Goal: Transaction & Acquisition: Purchase product/service

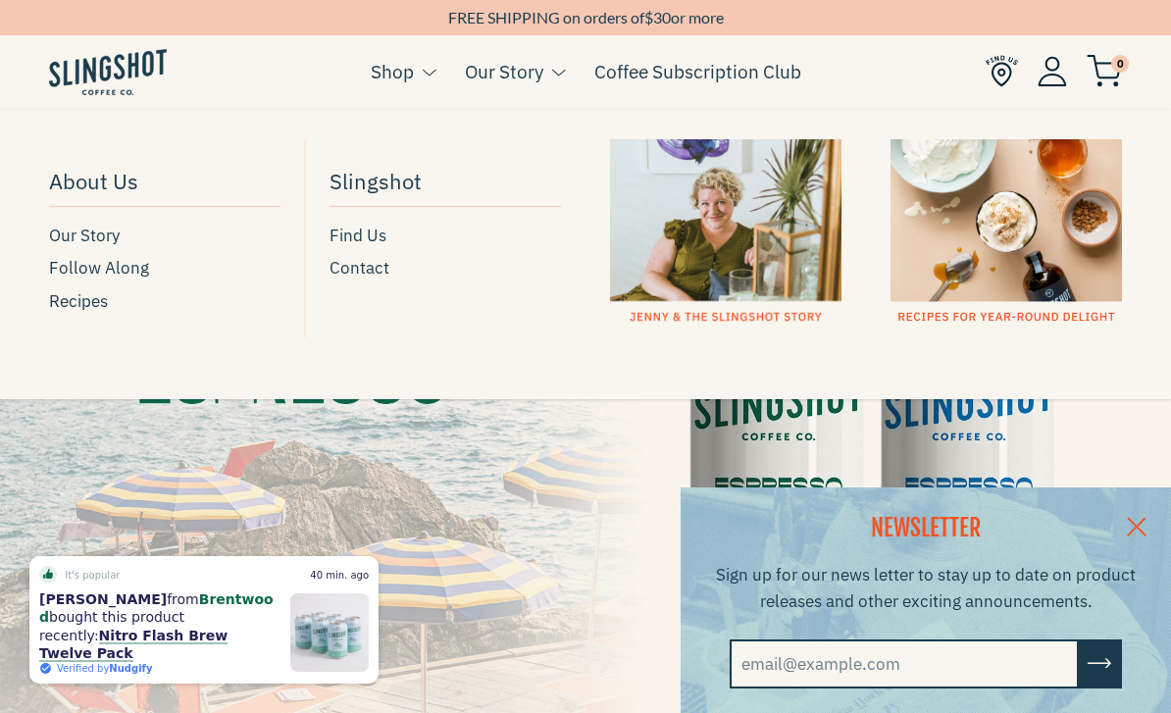
click at [522, 75] on link "Our Story" at bounding box center [504, 71] width 78 height 29
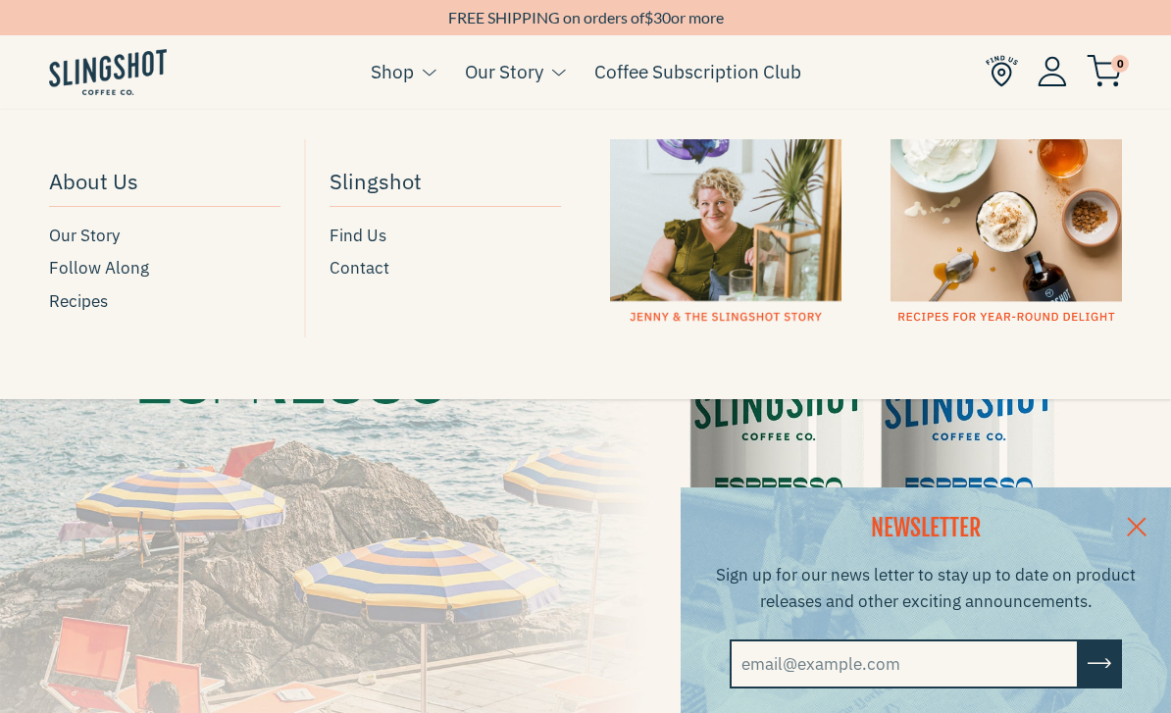
click at [801, 251] on div at bounding box center [726, 231] width 232 height 185
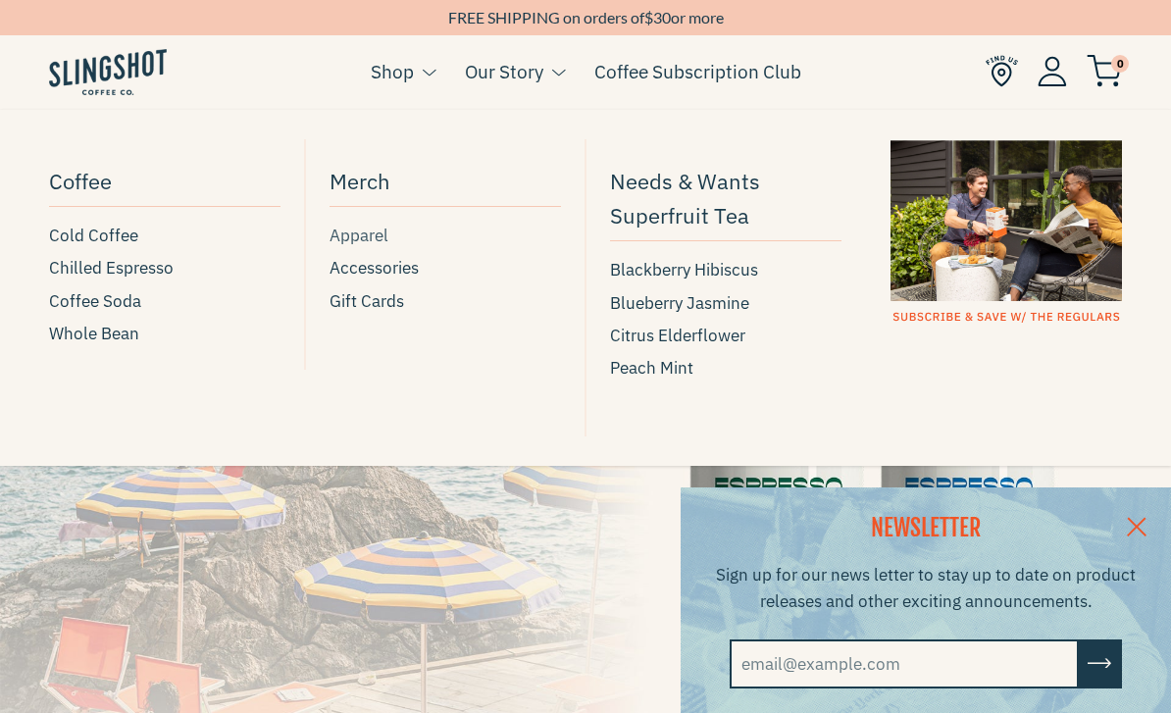
click at [366, 237] on span "Apparel" at bounding box center [359, 236] width 59 height 26
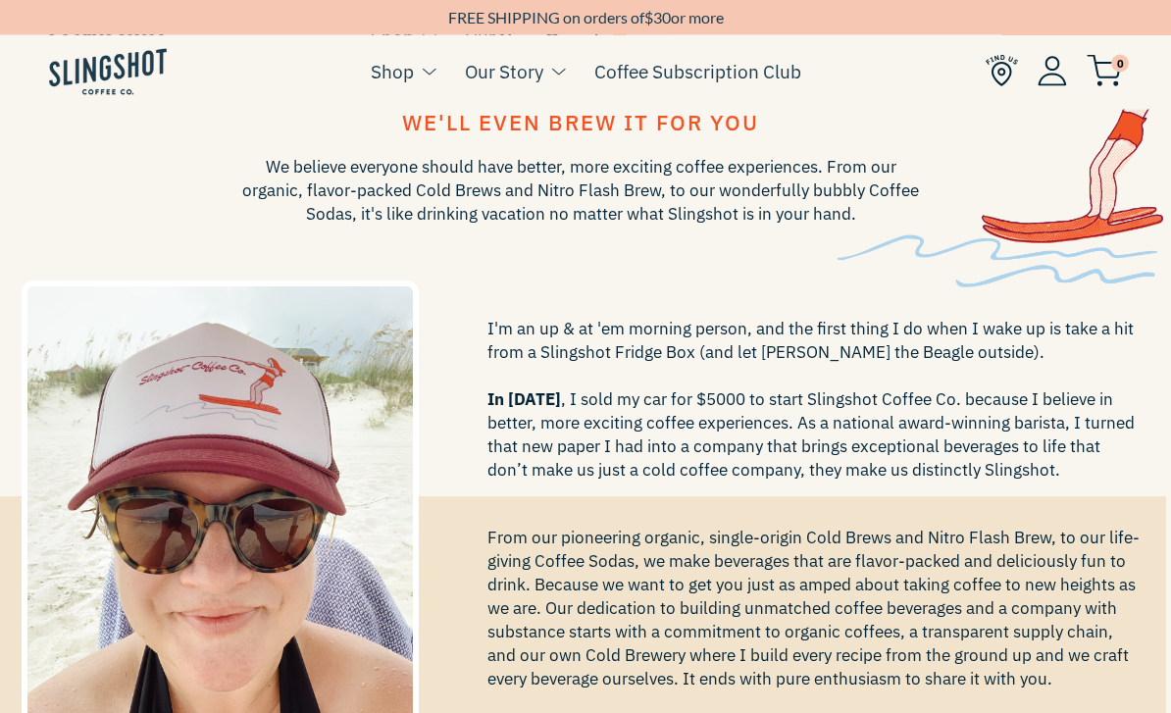
scroll to position [0, 5]
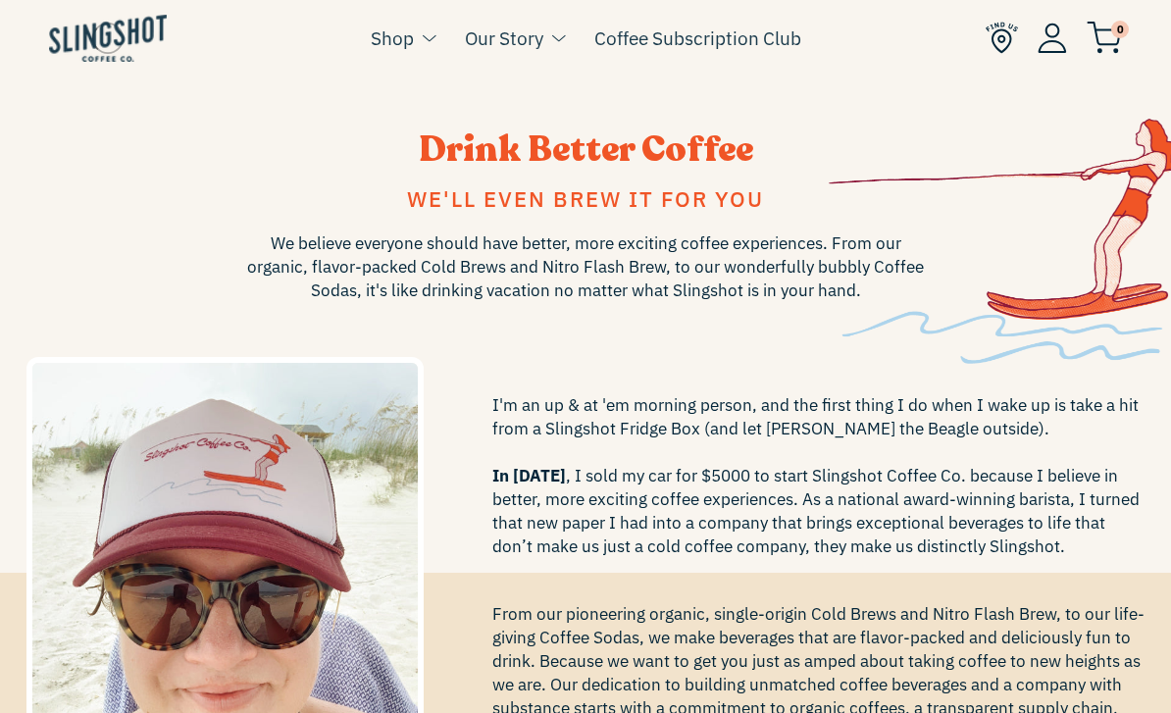
scroll to position [0, 5]
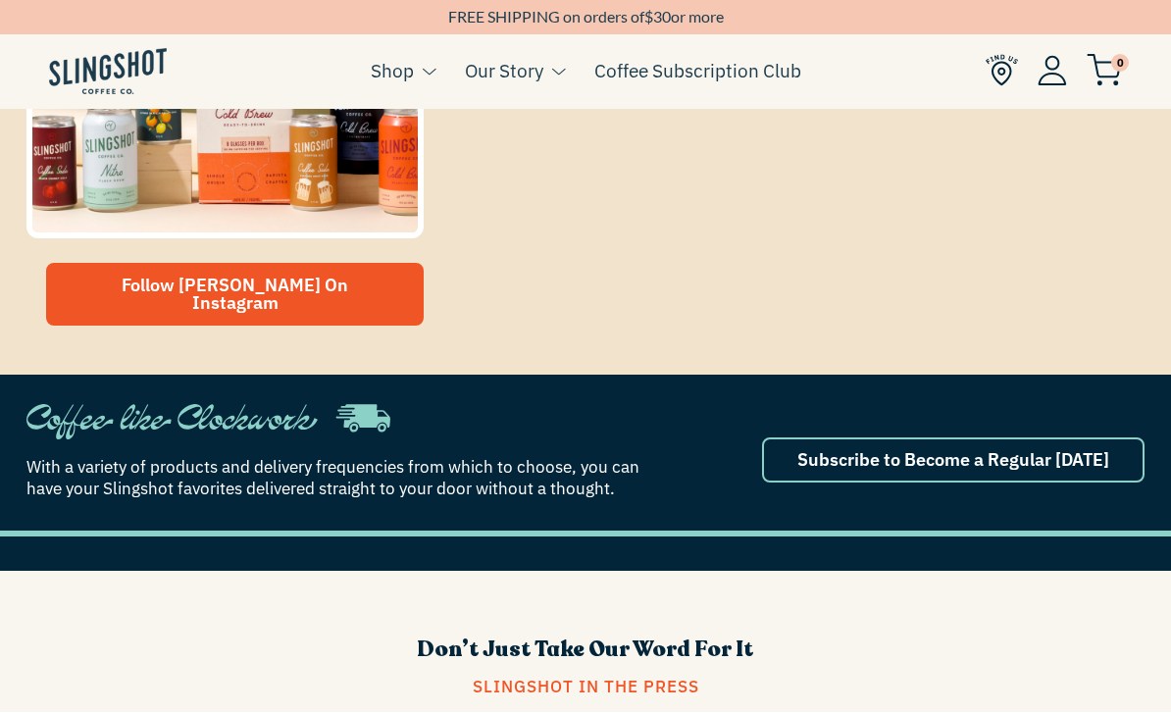
scroll to position [963, 0]
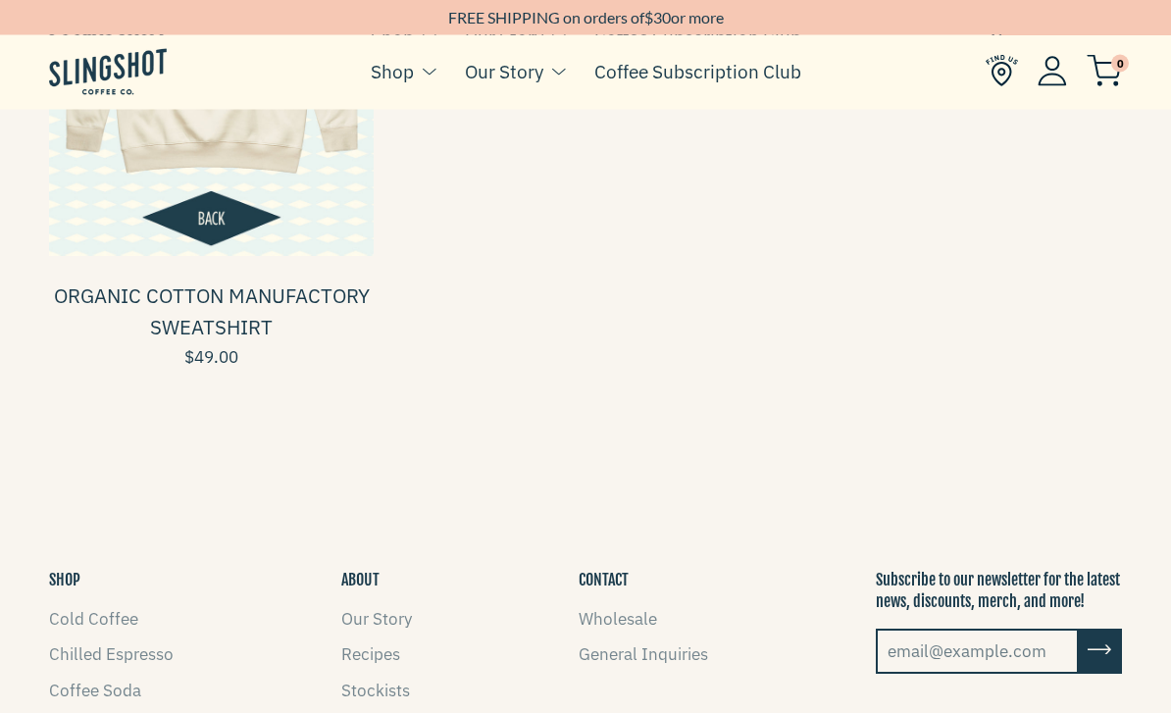
scroll to position [409, 0]
click at [282, 161] on span at bounding box center [211, 91] width 325 height 325
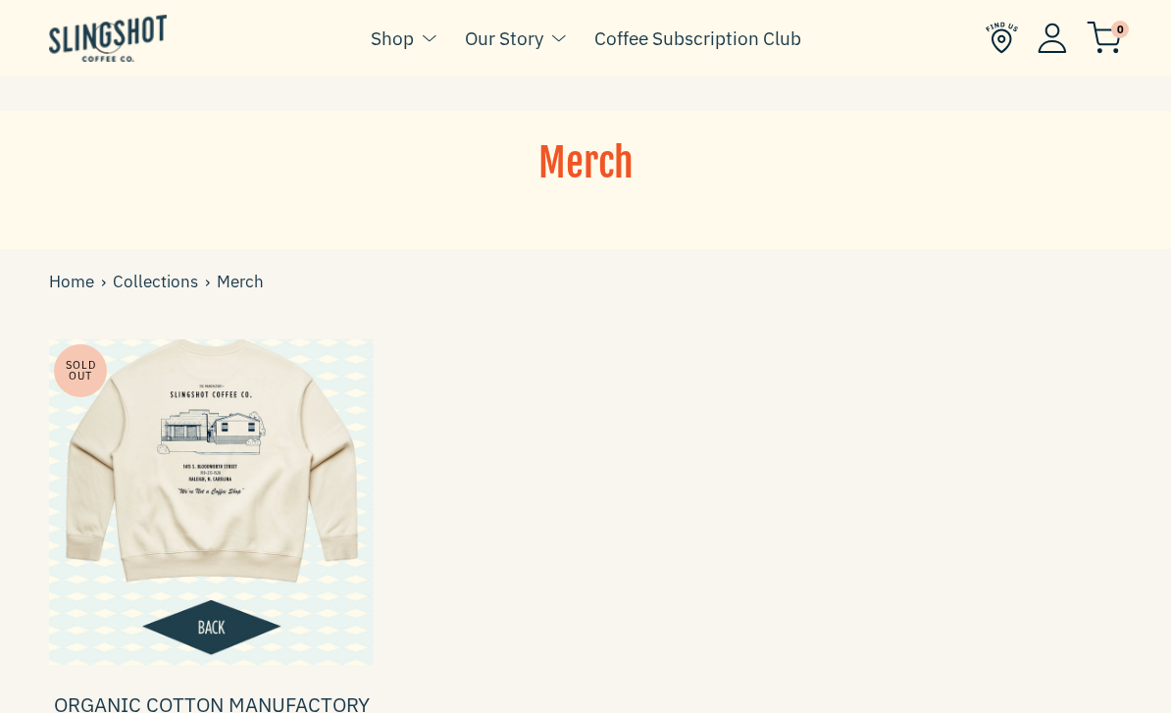
scroll to position [472, 0]
